Goal: Find specific page/section: Find specific page/section

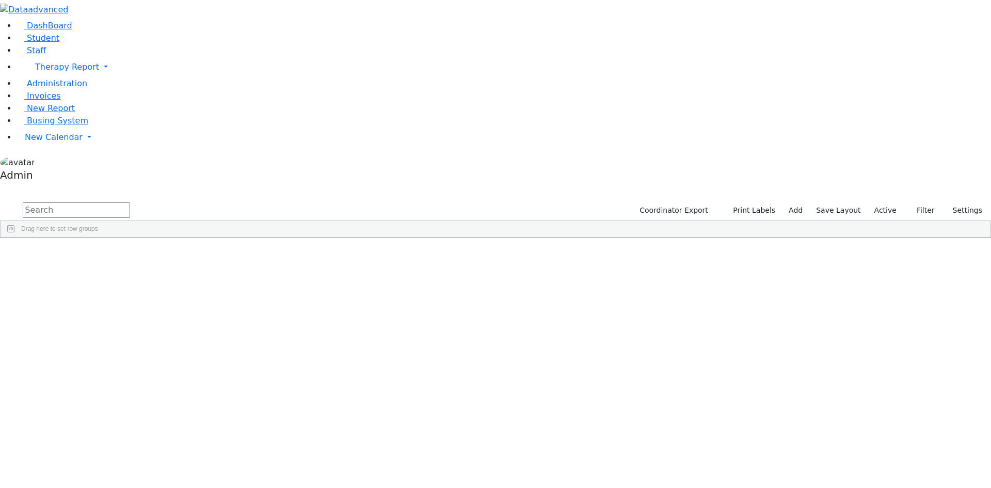
click at [130, 202] on input "text" at bounding box center [76, 209] width 107 height 15
type input "schon"
click at [170, 254] on div "[PERSON_NAME]" at bounding box center [127, 261] width 85 height 14
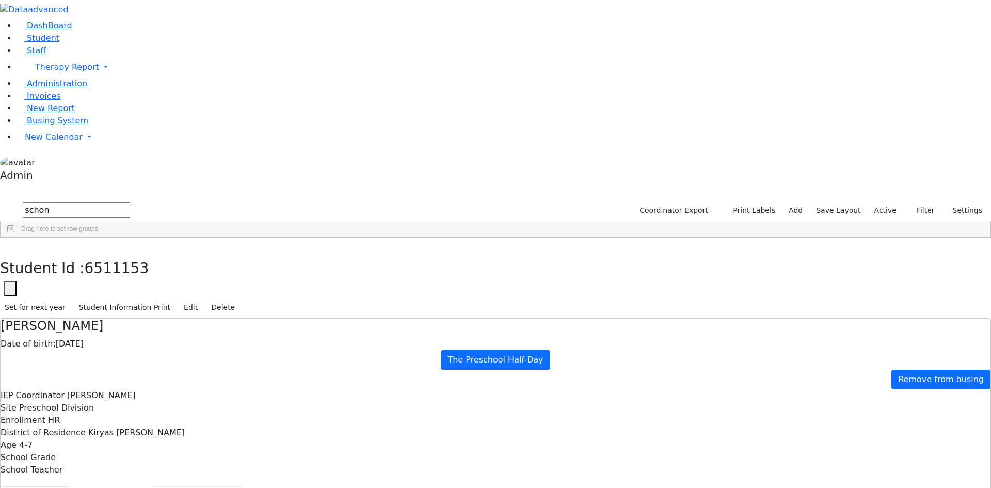
click at [243, 486] on button "Recommendation" at bounding box center [198, 497] width 90 height 22
checkbox input "true"
click at [250, 486] on button "Scheduling" at bounding box center [274, 497] width 63 height 22
click at [15, 238] on button "button" at bounding box center [7, 249] width 15 height 22
drag, startPoint x: 199, startPoint y: 45, endPoint x: 101, endPoint y: 40, distance: 98.2
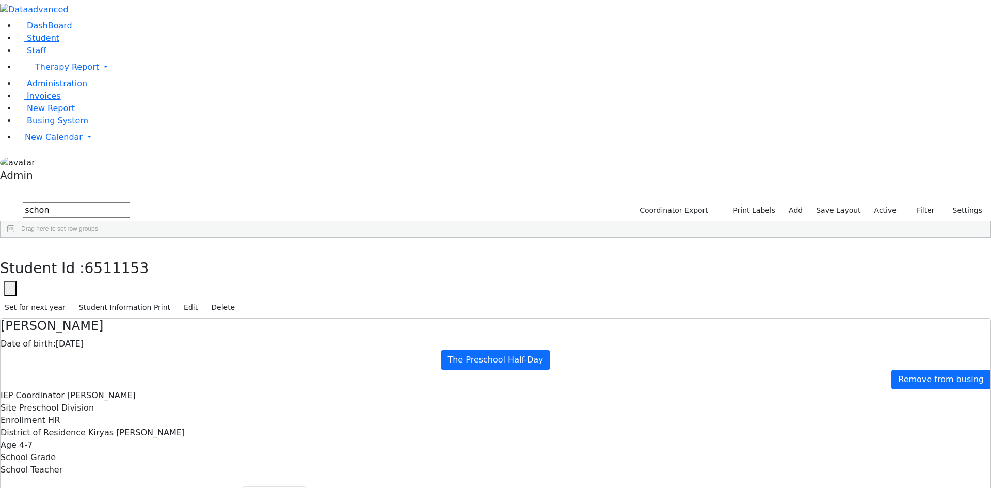
click at [101, 40] on div "DashBoard Student Staff Therapy Report Student Old Calendar Report Admin" at bounding box center [495, 316] width 991 height 632
type input "[PERSON_NAME]"
